Goal: Task Accomplishment & Management: Use online tool/utility

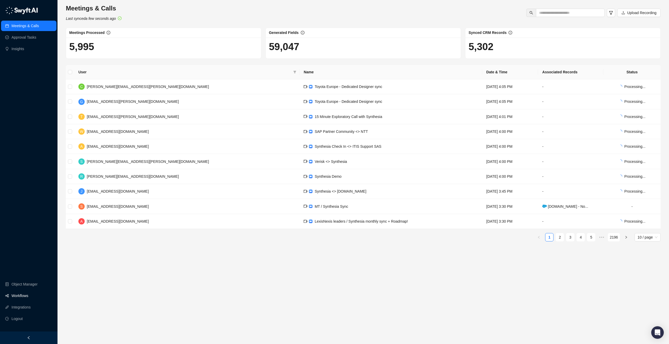
click at [17, 296] on link "Workflows" at bounding box center [19, 296] width 17 height 10
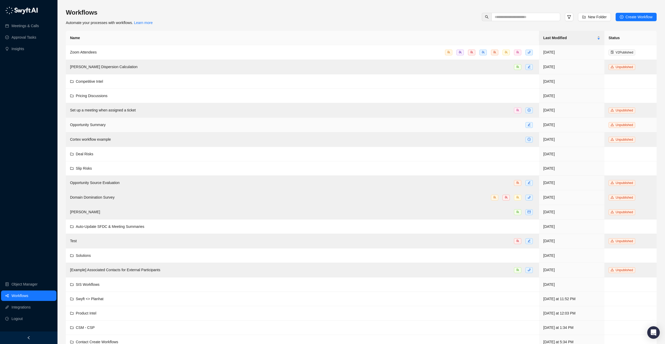
scroll to position [22, 0]
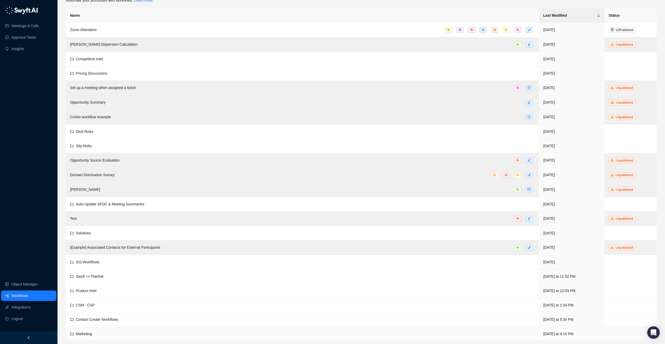
click at [83, 332] on span "Marketing" at bounding box center [84, 334] width 16 height 4
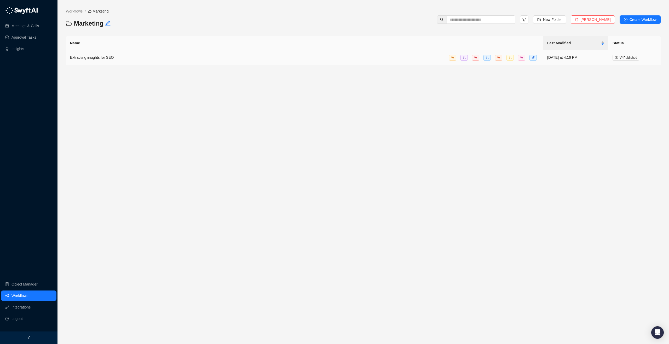
click at [94, 58] on span "Extracting insights for SEO" at bounding box center [92, 57] width 44 height 4
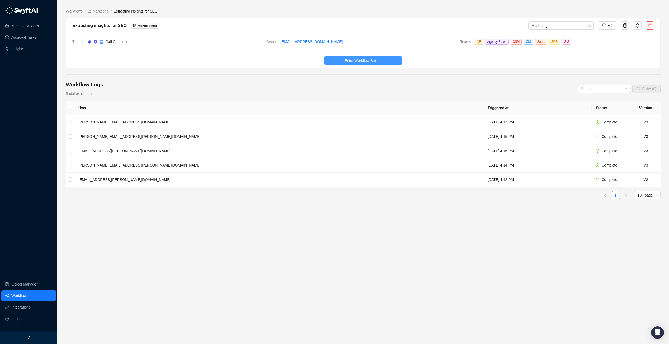
click at [348, 58] on span "Enter Workflow Builder" at bounding box center [363, 61] width 37 height 6
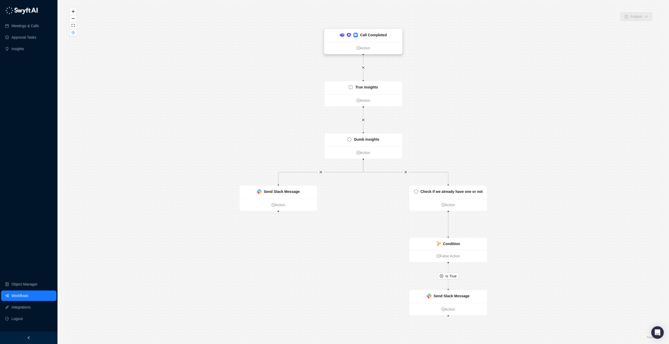
click at [346, 42] on ul "Action" at bounding box center [363, 48] width 78 height 12
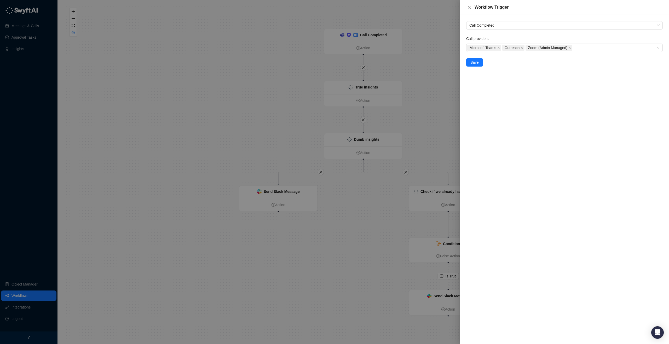
click at [358, 55] on div at bounding box center [334, 172] width 669 height 344
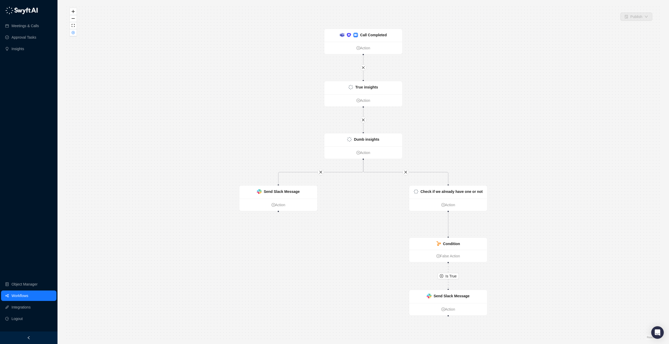
click at [335, 104] on ul "Action" at bounding box center [363, 100] width 78 height 12
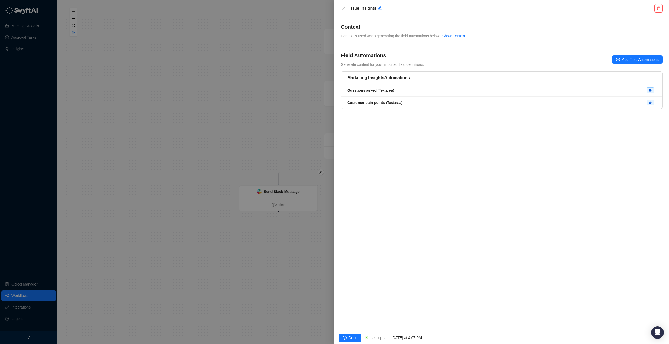
click at [449, 72] on div "Marketing Insights Automations" at bounding box center [501, 78] width 321 height 13
click at [412, 82] on div "Marketing Insights Automations" at bounding box center [501, 78] width 321 height 13
click at [407, 88] on div "Questions asked ( Textarea )" at bounding box center [501, 91] width 309 height 6
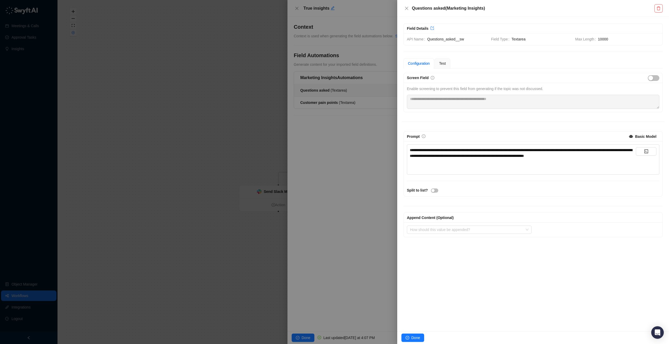
click at [347, 143] on div at bounding box center [334, 172] width 669 height 344
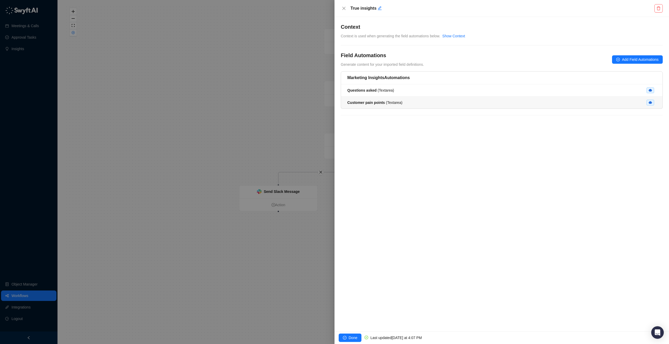
click at [381, 100] on div "Customer pain points ( Textarea )" at bounding box center [374, 103] width 55 height 6
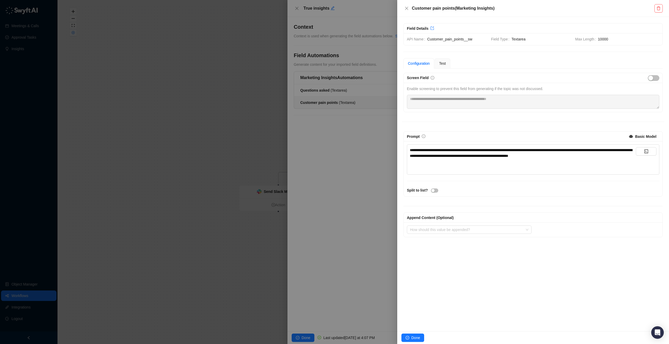
click at [310, 139] on div at bounding box center [334, 172] width 669 height 344
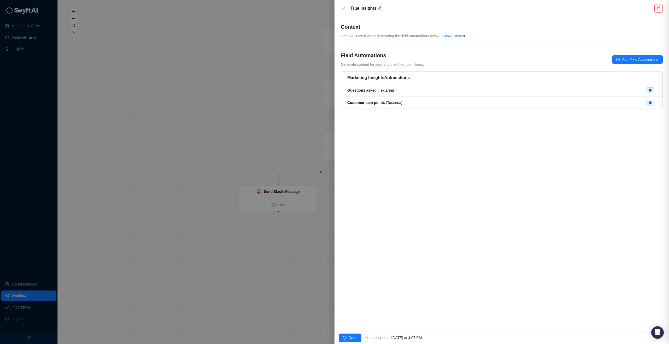
click at [256, 150] on div at bounding box center [334, 172] width 669 height 344
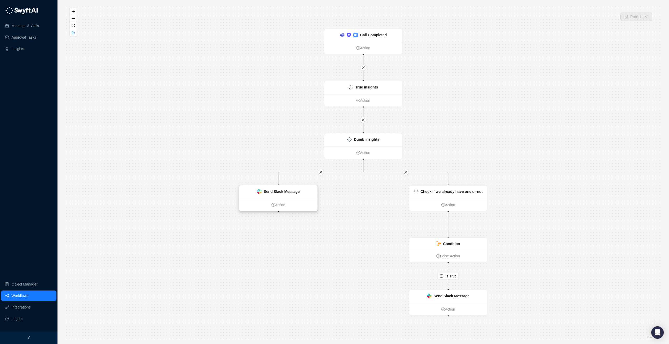
click at [285, 194] on div "Send Slack Message" at bounding box center [282, 192] width 36 height 6
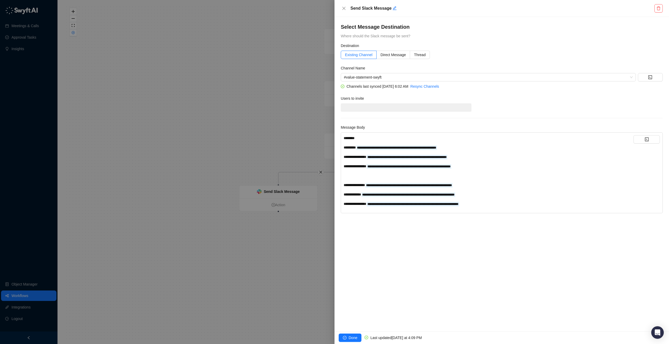
click at [354, 158] on span "**********" at bounding box center [355, 157] width 23 height 4
click at [363, 169] on div "**********" at bounding box center [489, 171] width 290 height 72
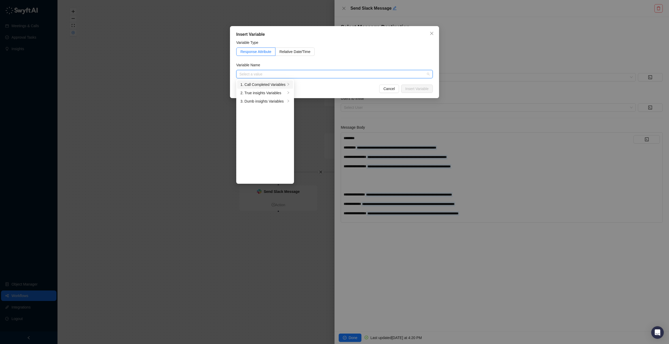
click at [287, 84] on li "1. Call Completed Variables" at bounding box center [265, 84] width 56 height 8
click at [289, 84] on icon "right" at bounding box center [288, 84] width 3 height 3
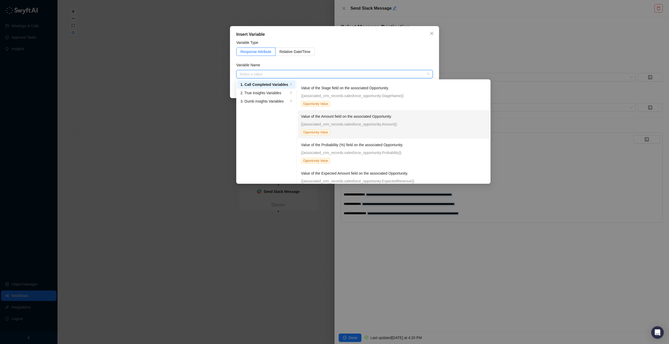
scroll to position [1423, 0]
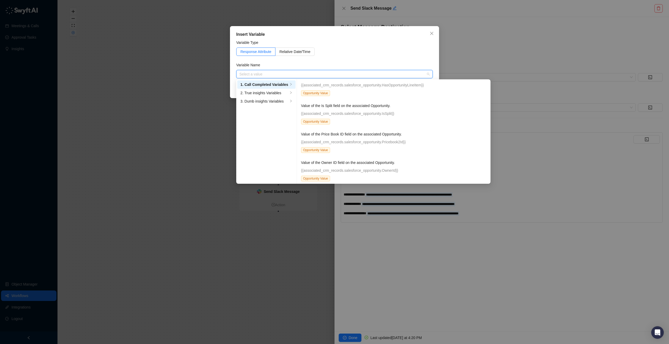
type input "*"
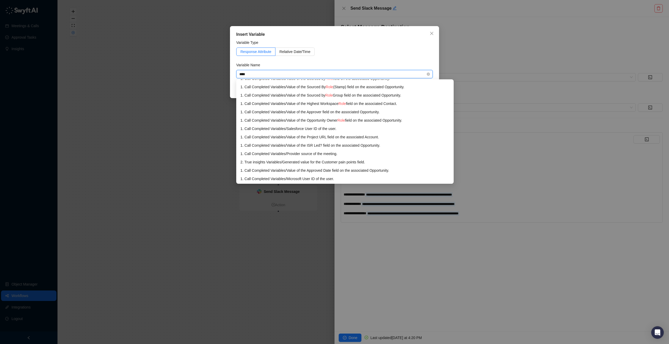
scroll to position [0, 0]
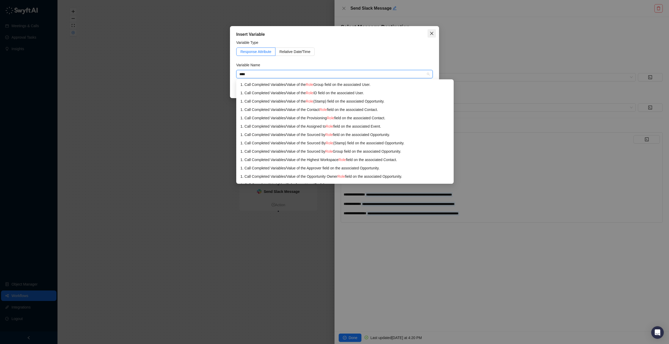
type input "****"
click at [435, 32] on span "Close" at bounding box center [431, 33] width 8 height 4
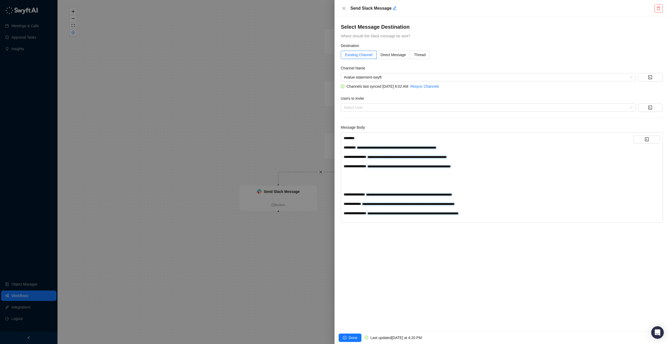
click at [284, 128] on div at bounding box center [334, 172] width 669 height 344
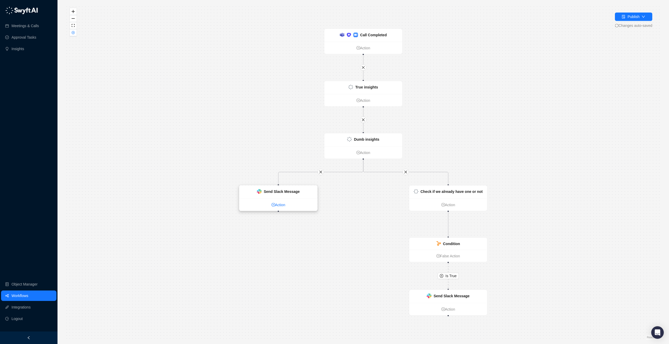
click at [295, 202] on link "Action" at bounding box center [278, 205] width 78 height 6
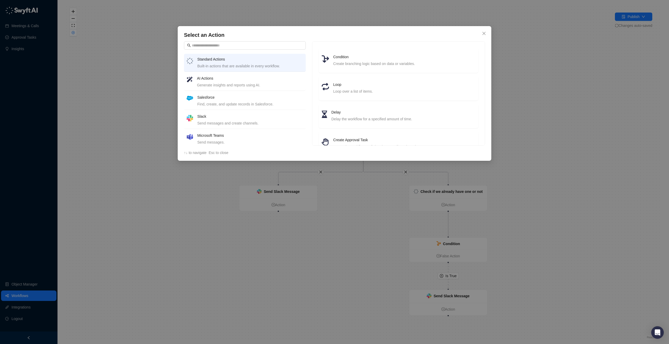
click at [475, 30] on div "Select an Action Standard Actions Built-in actions that are available in every …" at bounding box center [334, 93] width 313 height 135
click at [484, 33] on icon "close" at bounding box center [484, 33] width 4 height 4
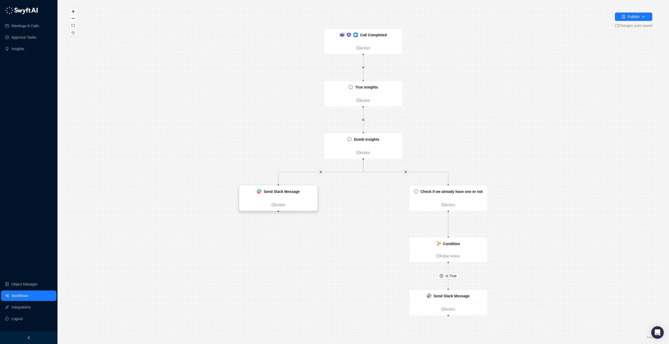
click at [278, 191] on strong "Send Slack Message" at bounding box center [282, 192] width 36 height 4
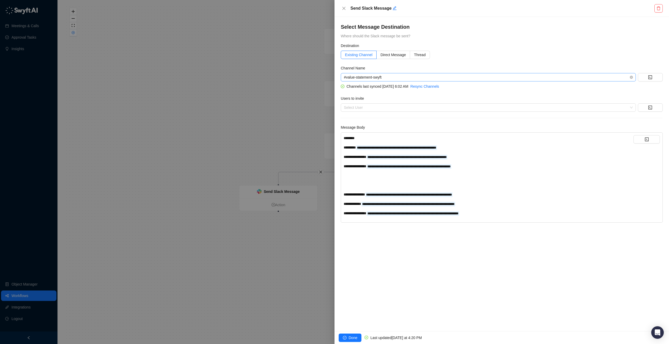
click at [402, 77] on span "#value-statement-swyft" at bounding box center [488, 77] width 289 height 8
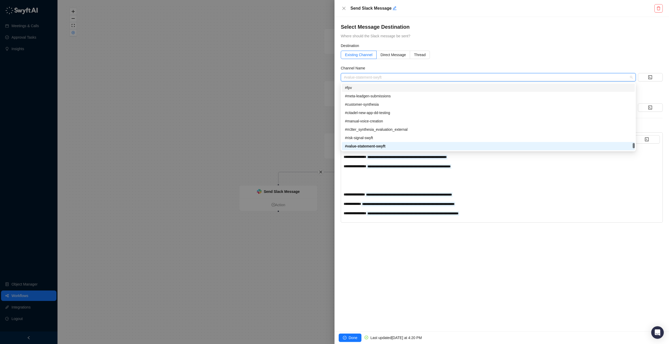
click at [263, 110] on div at bounding box center [334, 172] width 669 height 344
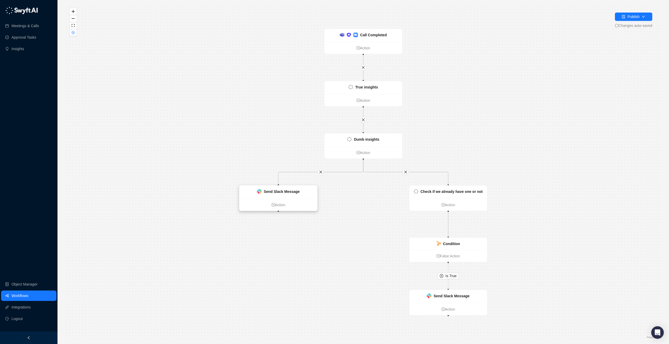
click at [287, 191] on strong "Send Slack Message" at bounding box center [282, 192] width 36 height 4
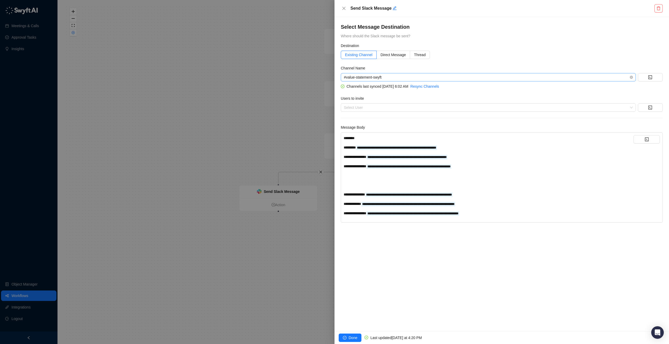
click at [387, 78] on span "#value-statement-swyft" at bounding box center [488, 77] width 289 height 8
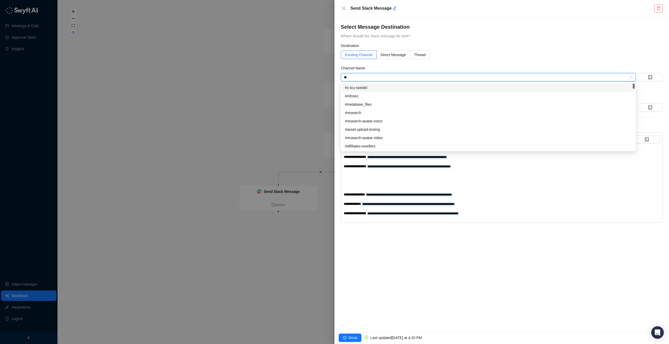
type input "*"
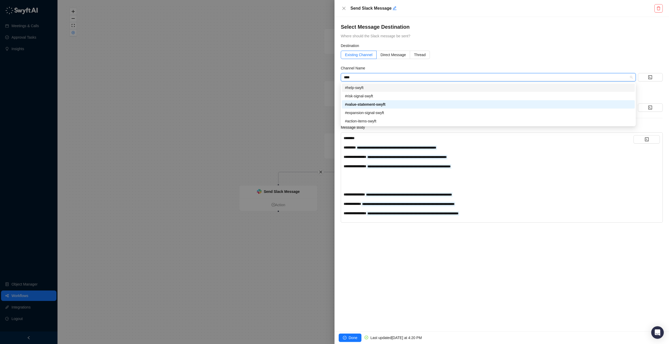
type input "****"
click at [278, 94] on div at bounding box center [334, 172] width 669 height 344
